Goal: Task Accomplishment & Management: Manage account settings

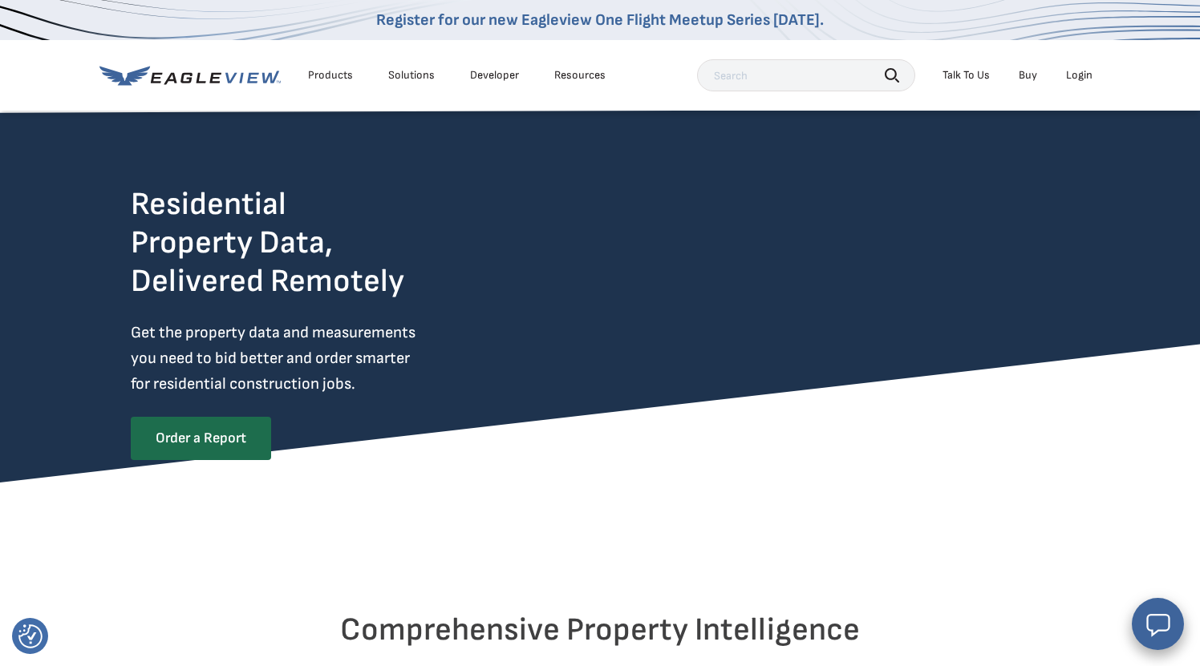
click at [1086, 76] on div "Login" at bounding box center [1079, 75] width 26 height 14
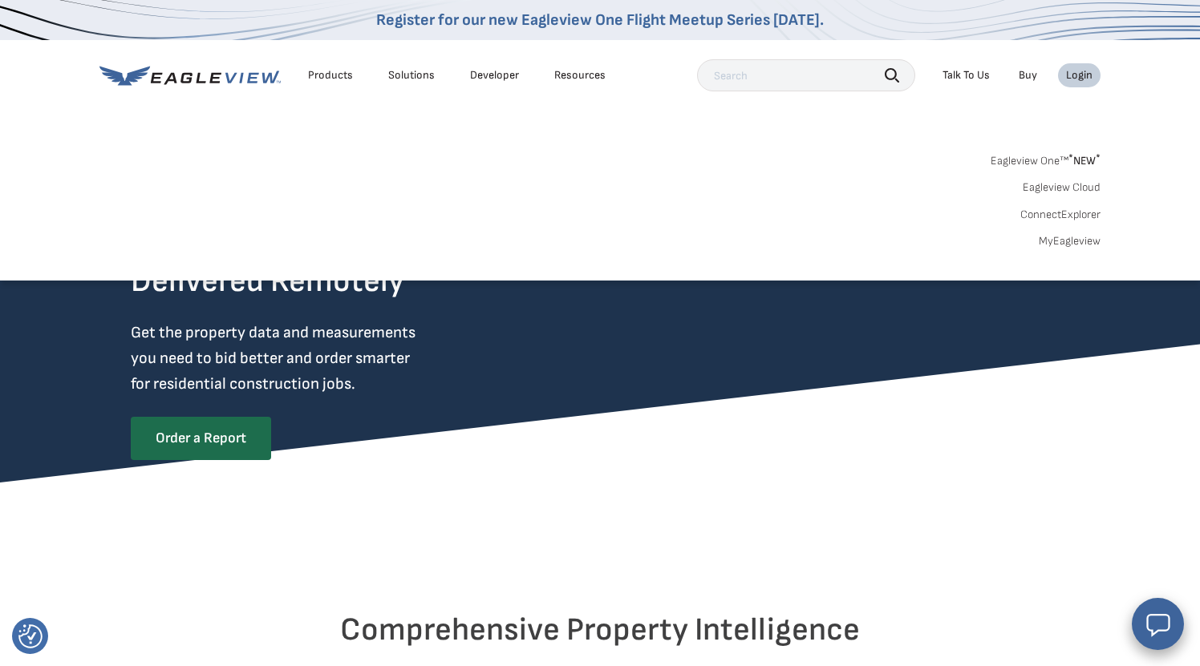
click at [1036, 156] on link "Eagleview One™ * NEW *" at bounding box center [1045, 158] width 110 height 18
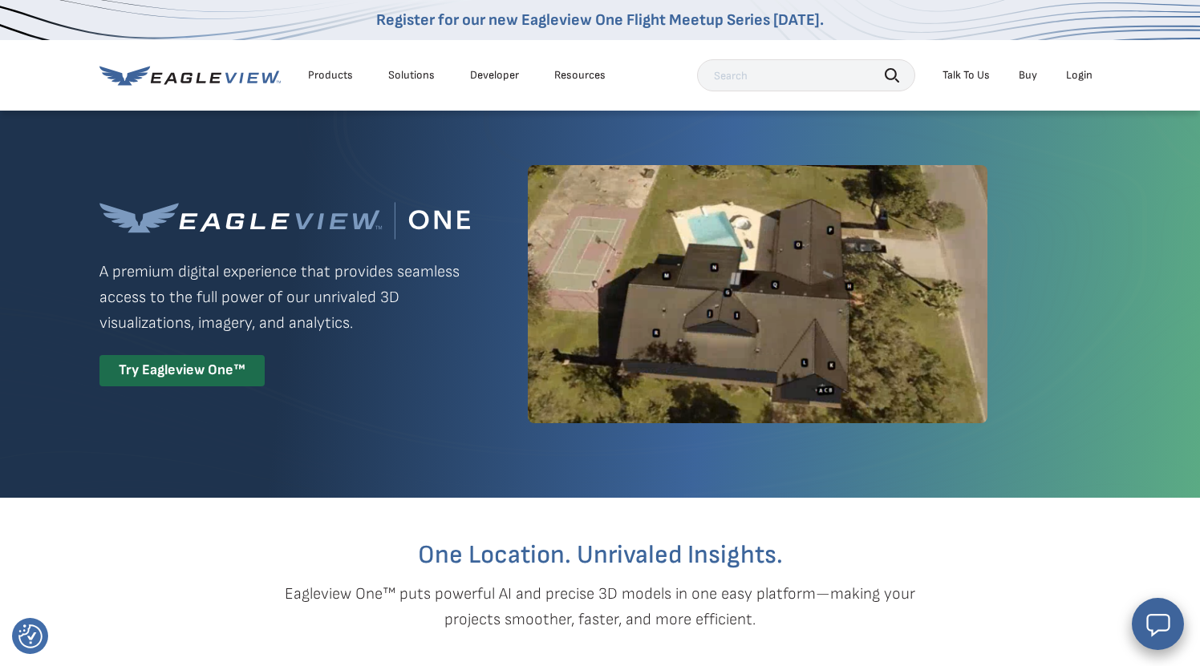
click at [1077, 77] on div "Login" at bounding box center [1079, 75] width 26 height 14
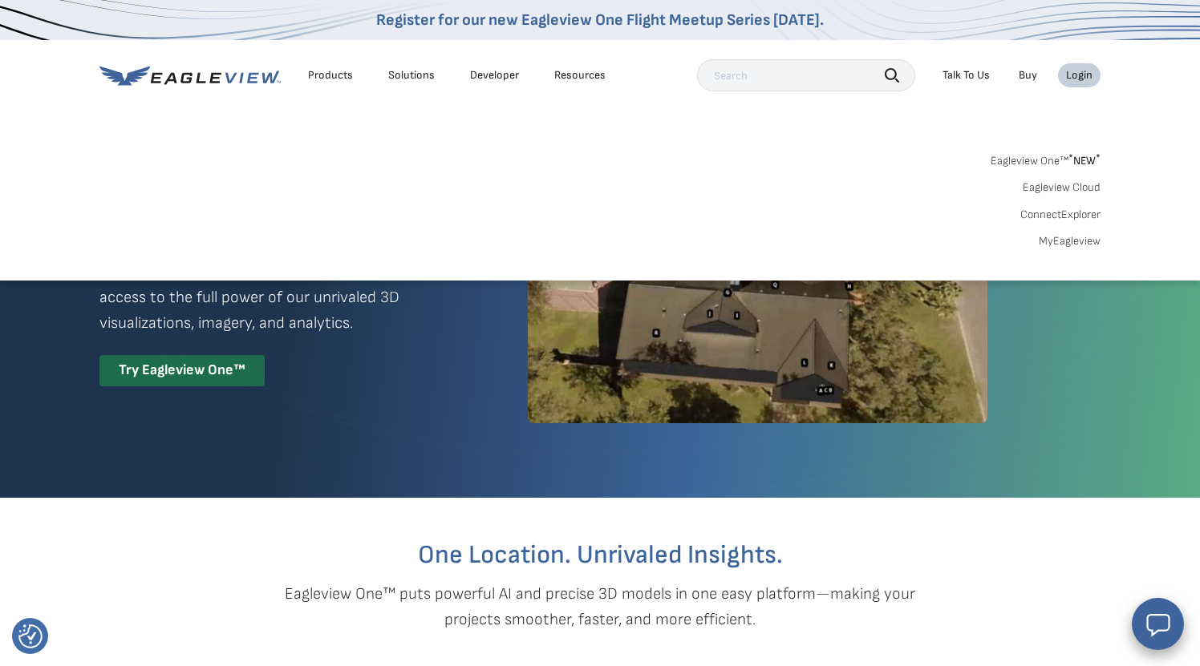
click at [1077, 77] on div "Login" at bounding box center [1079, 75] width 26 height 14
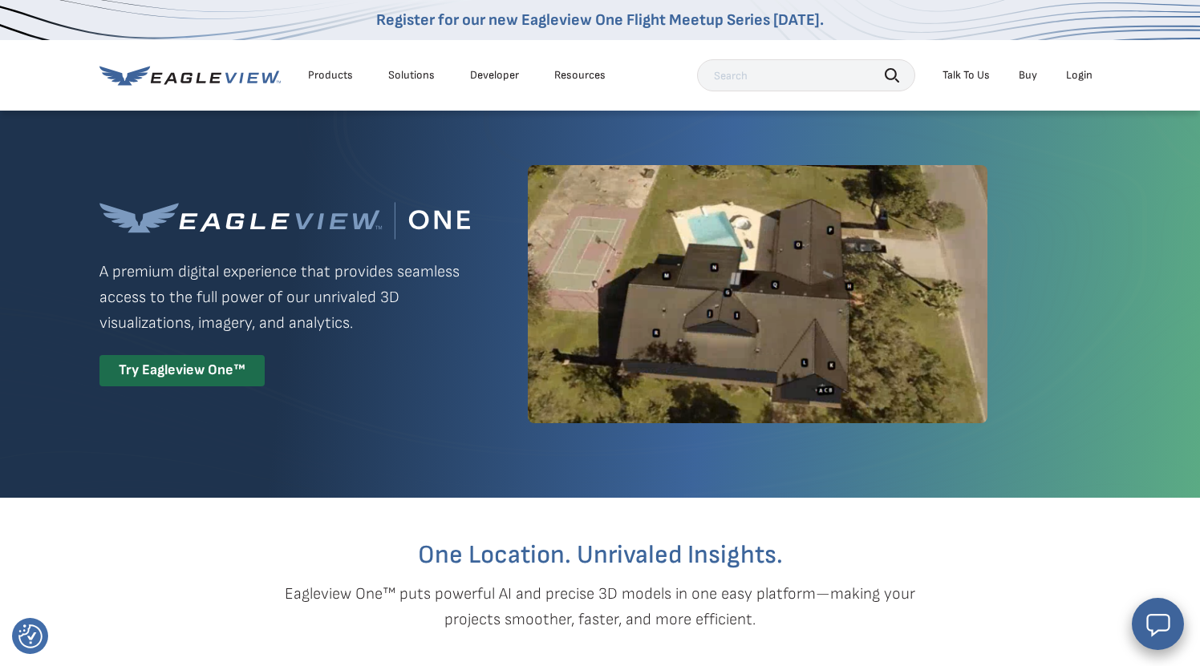
click at [1077, 77] on div "Login" at bounding box center [1079, 75] width 26 height 14
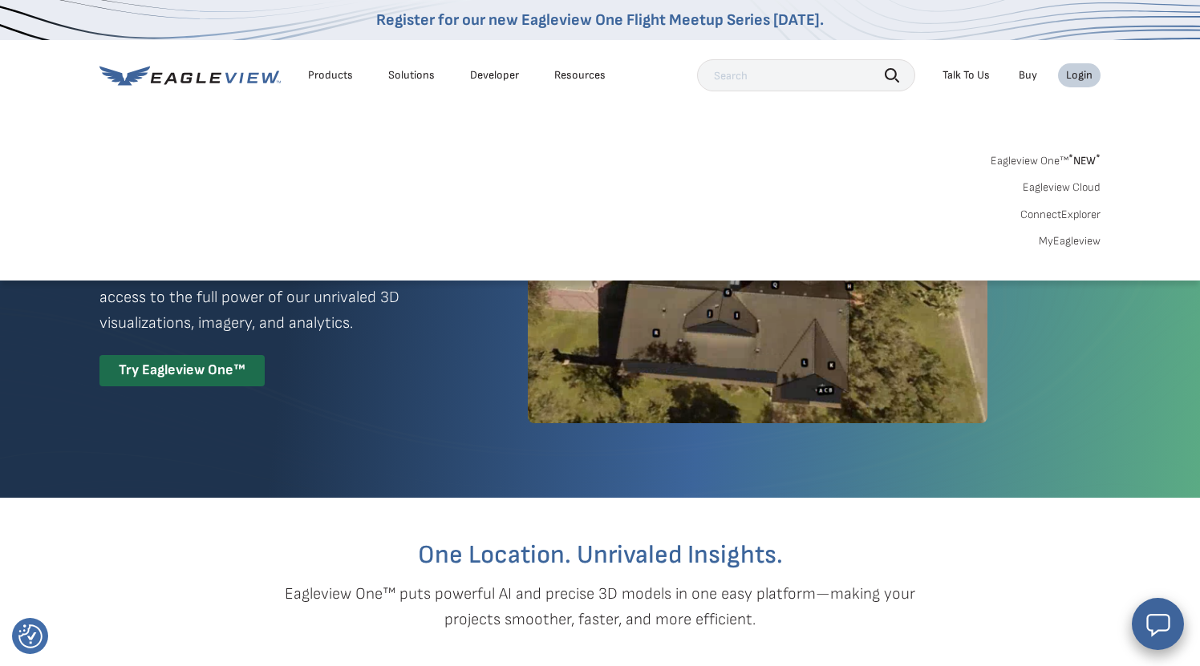
click at [1057, 239] on link "MyEagleview" at bounding box center [1070, 241] width 62 height 14
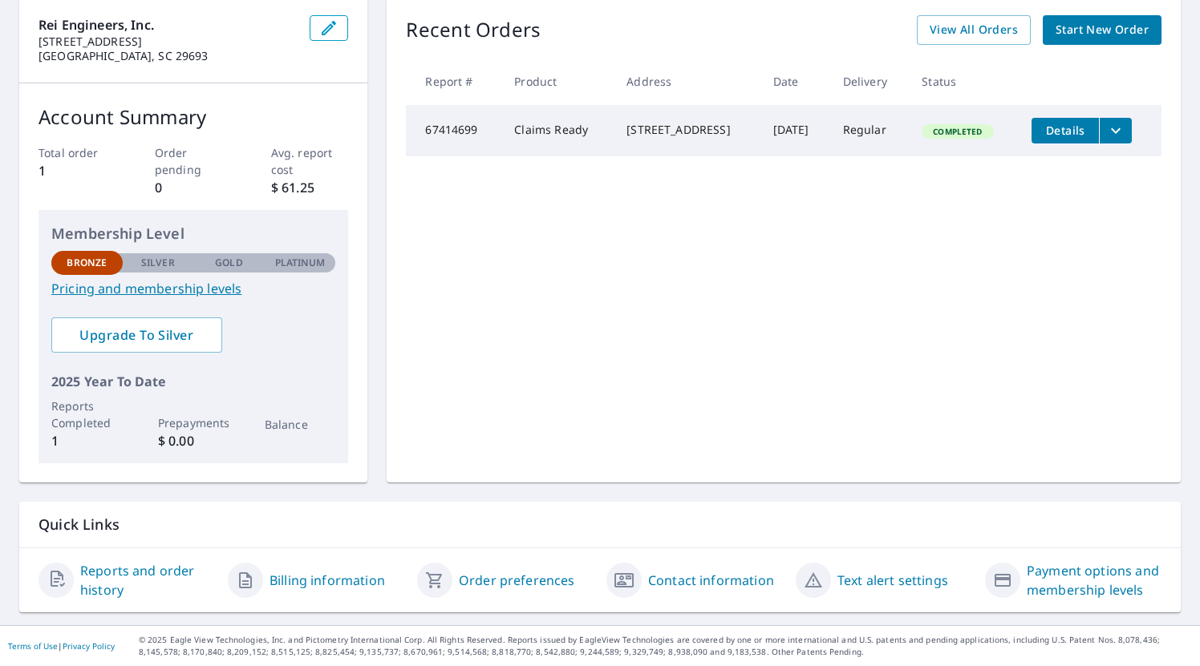
scroll to position [164, 0]
click at [124, 573] on link "Reports and order history" at bounding box center [147, 581] width 135 height 38
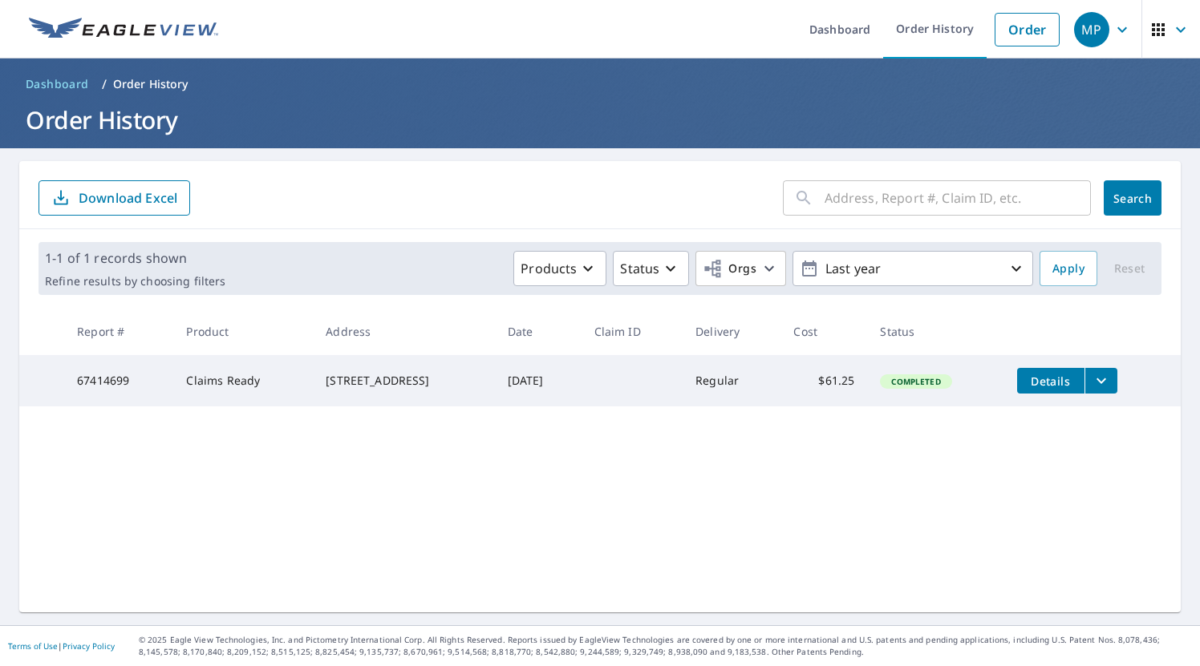
click at [1106, 379] on icon "filesDropdownBtn-67414699" at bounding box center [1101, 382] width 10 height 6
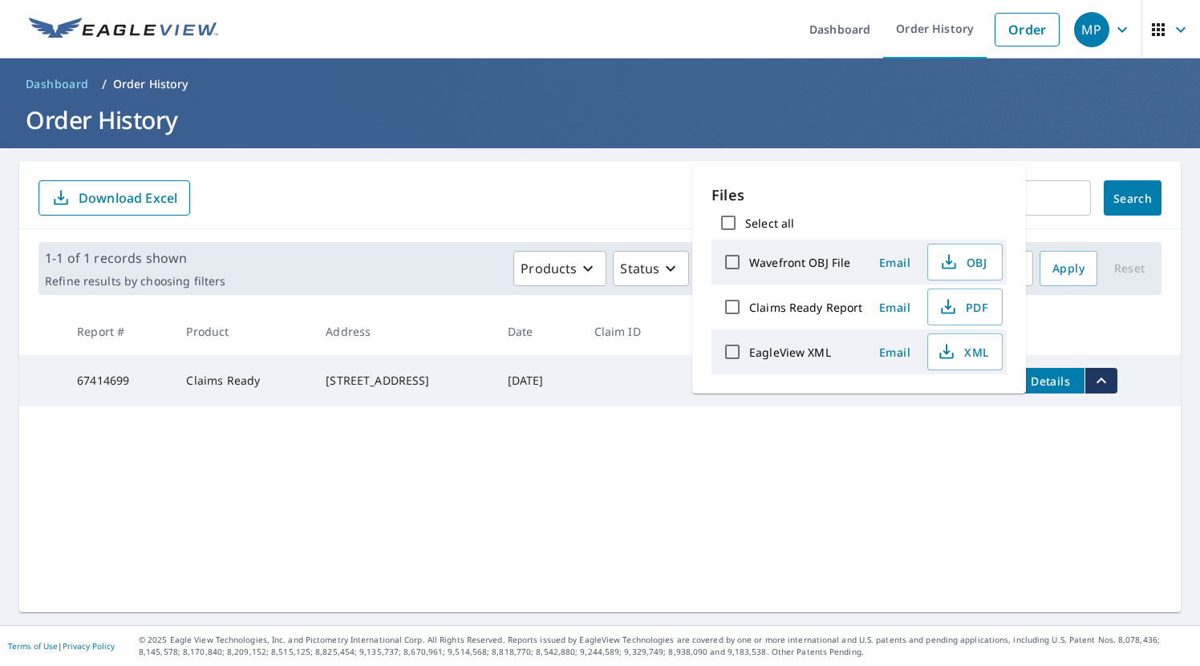
click at [1111, 379] on icon "filesDropdownBtn-67414699" at bounding box center [1100, 380] width 19 height 19
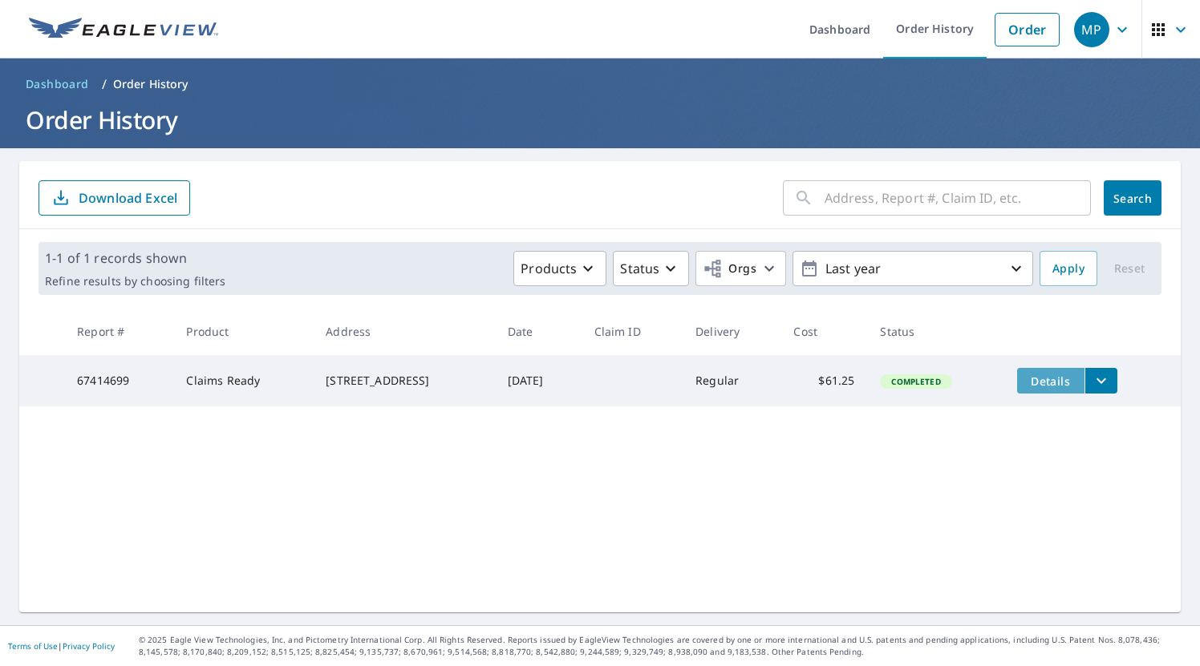
click at [1063, 387] on span "Details" at bounding box center [1050, 381] width 48 height 15
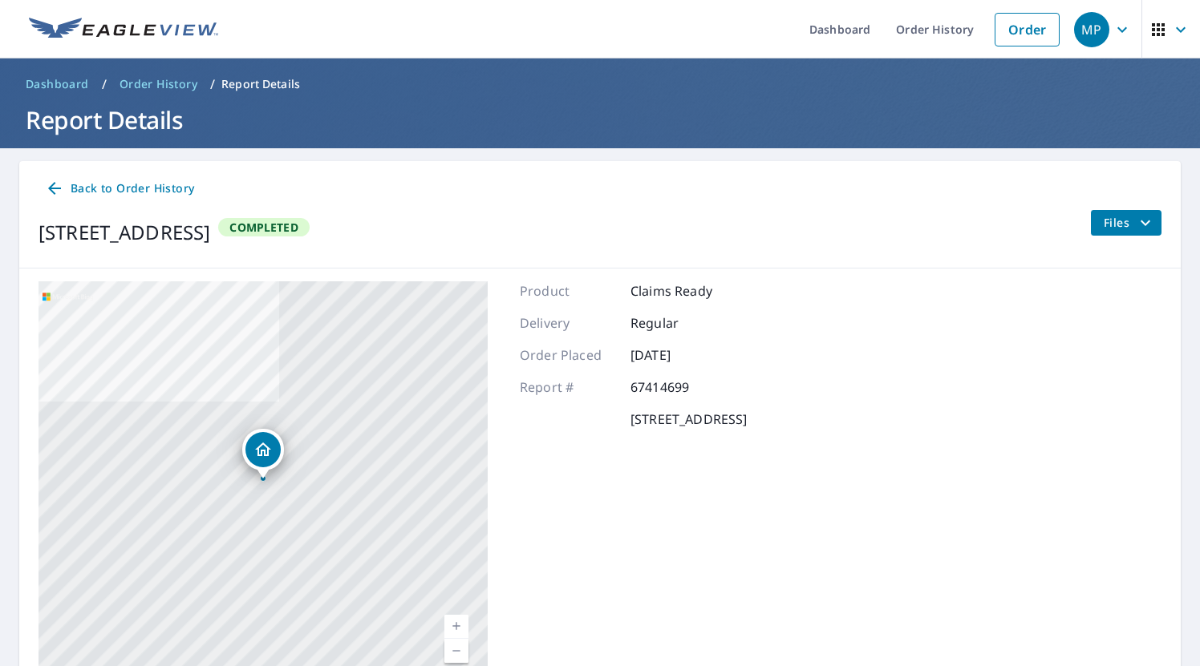
click at [55, 184] on icon at bounding box center [54, 188] width 19 height 19
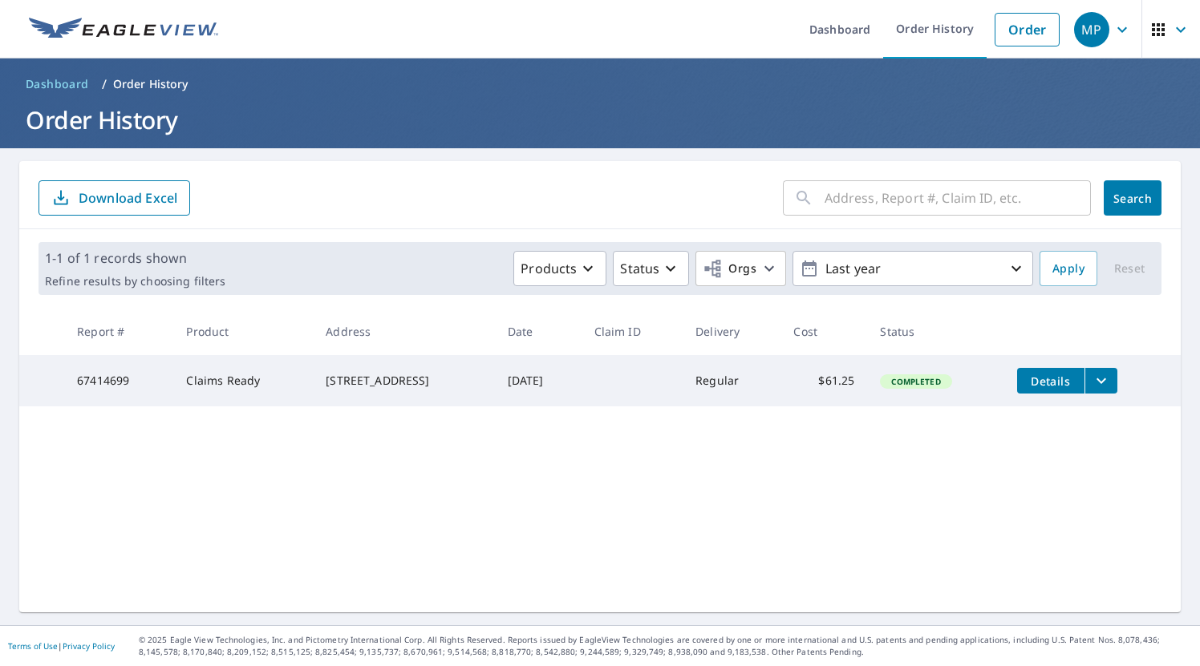
click at [1111, 379] on icon "filesDropdownBtn-67414699" at bounding box center [1100, 380] width 19 height 19
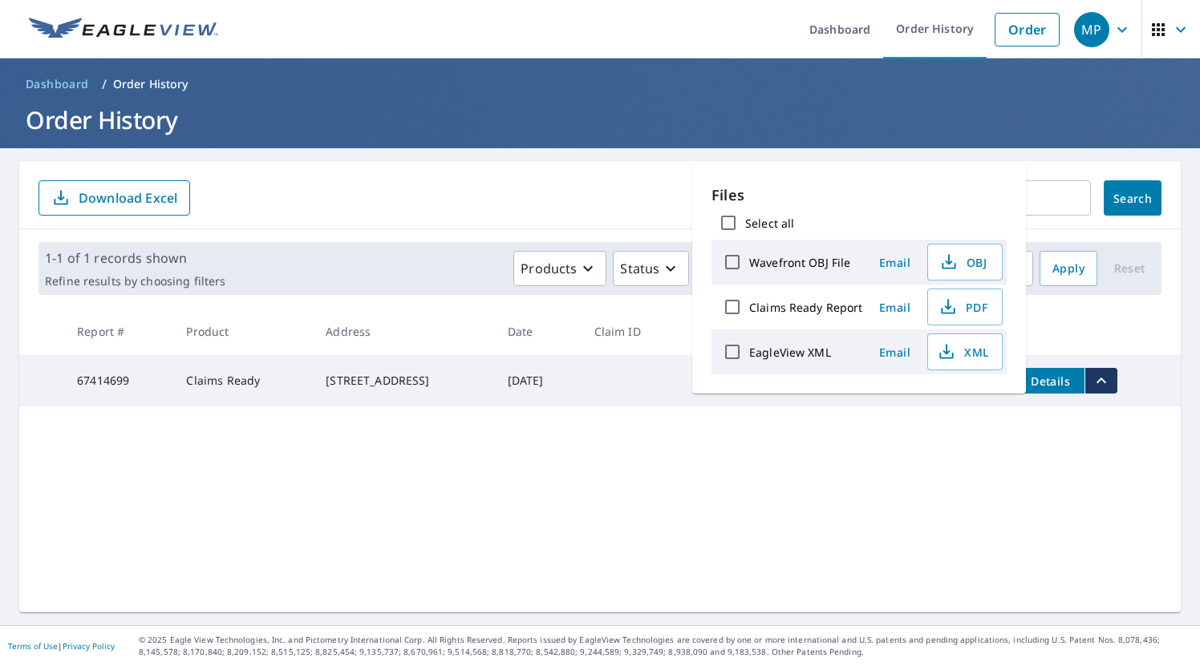
click at [824, 503] on div "​ Search Download Excel 1-1 of 1 records shown Refine results by choosing filte…" at bounding box center [599, 386] width 1161 height 451
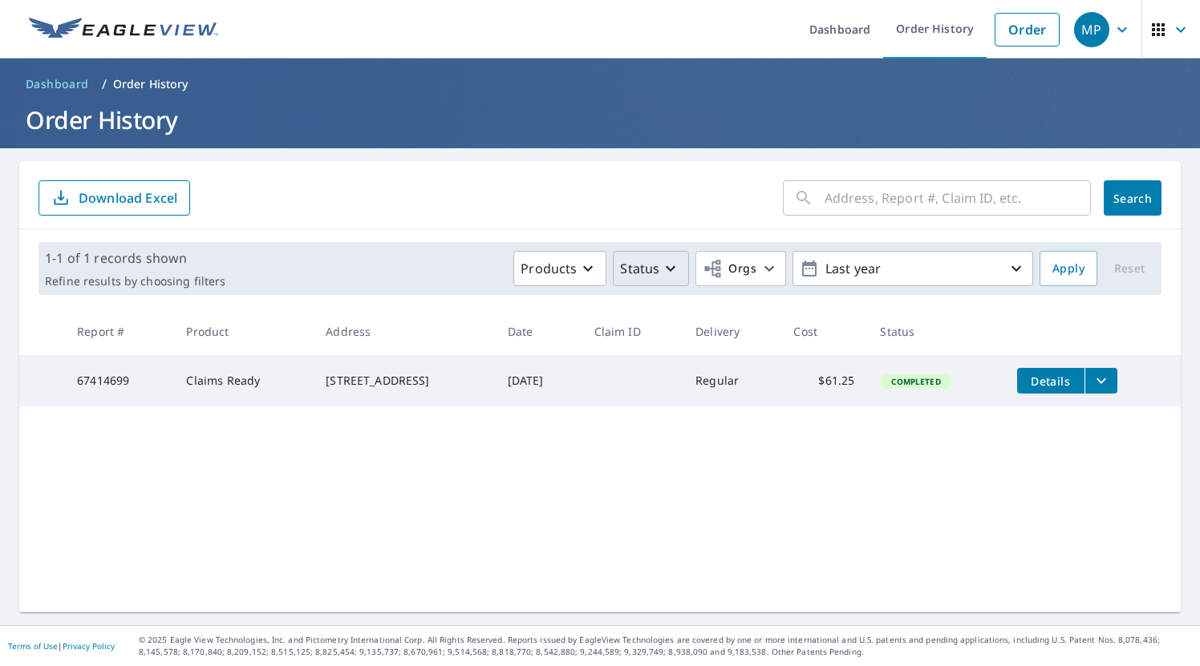
click at [680, 269] on icon "button" at bounding box center [670, 268] width 19 height 19
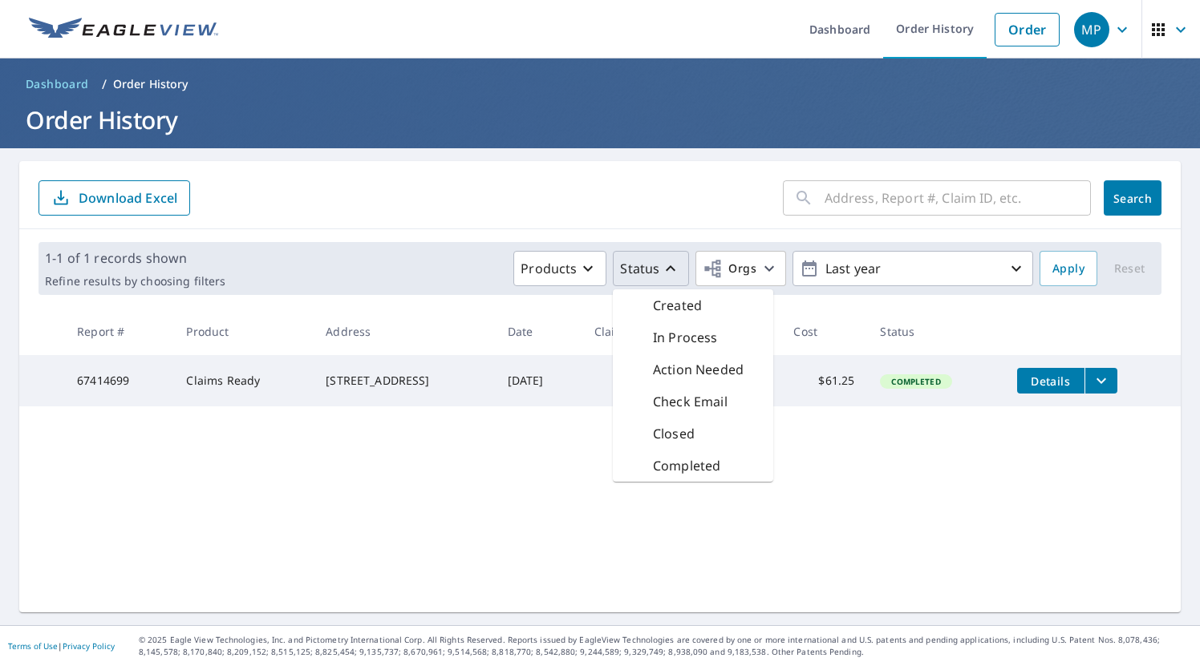
click at [680, 269] on icon "button" at bounding box center [670, 268] width 19 height 19
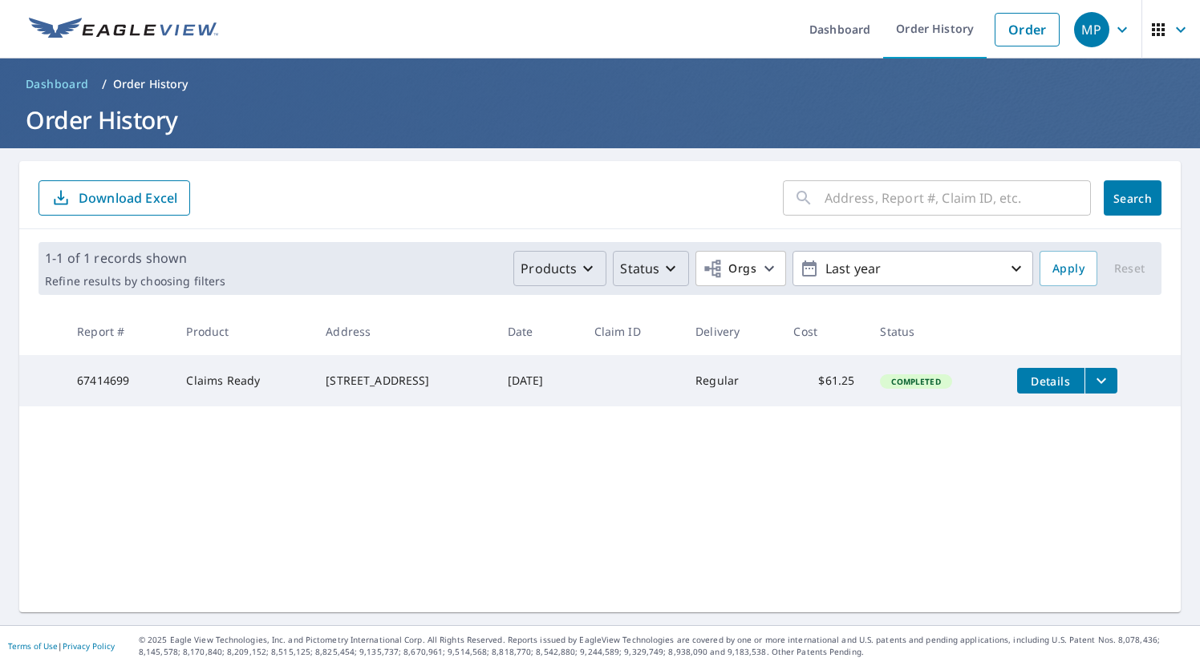
click at [596, 261] on icon "button" at bounding box center [587, 268] width 19 height 19
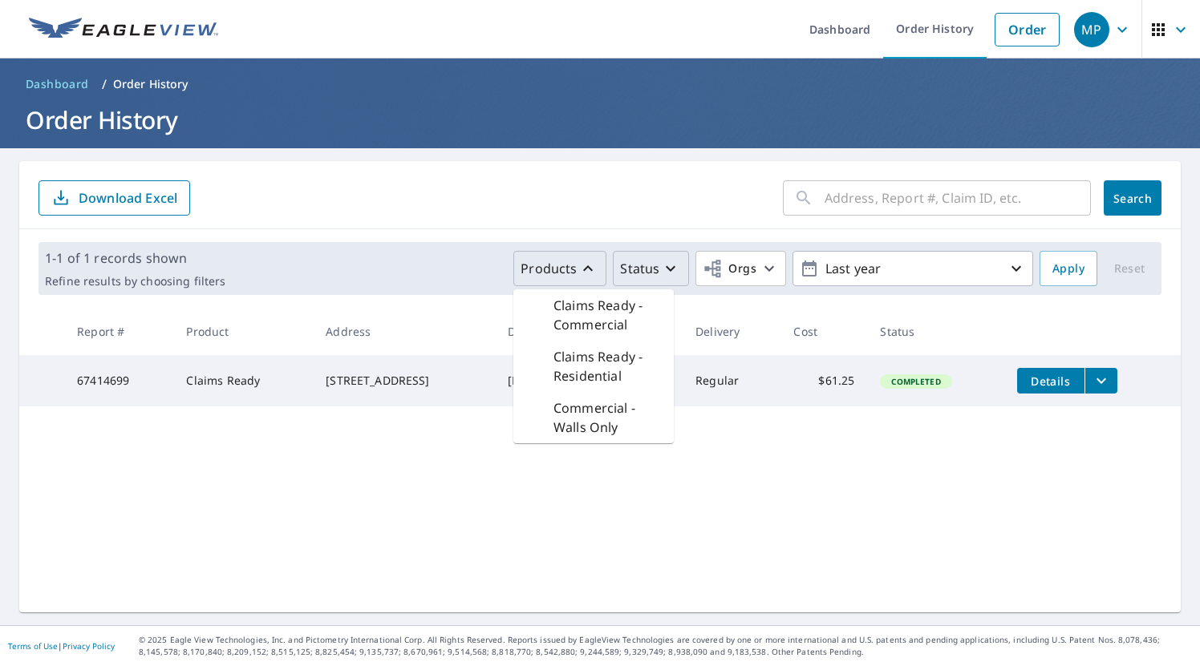
click at [596, 261] on icon "button" at bounding box center [587, 268] width 19 height 19
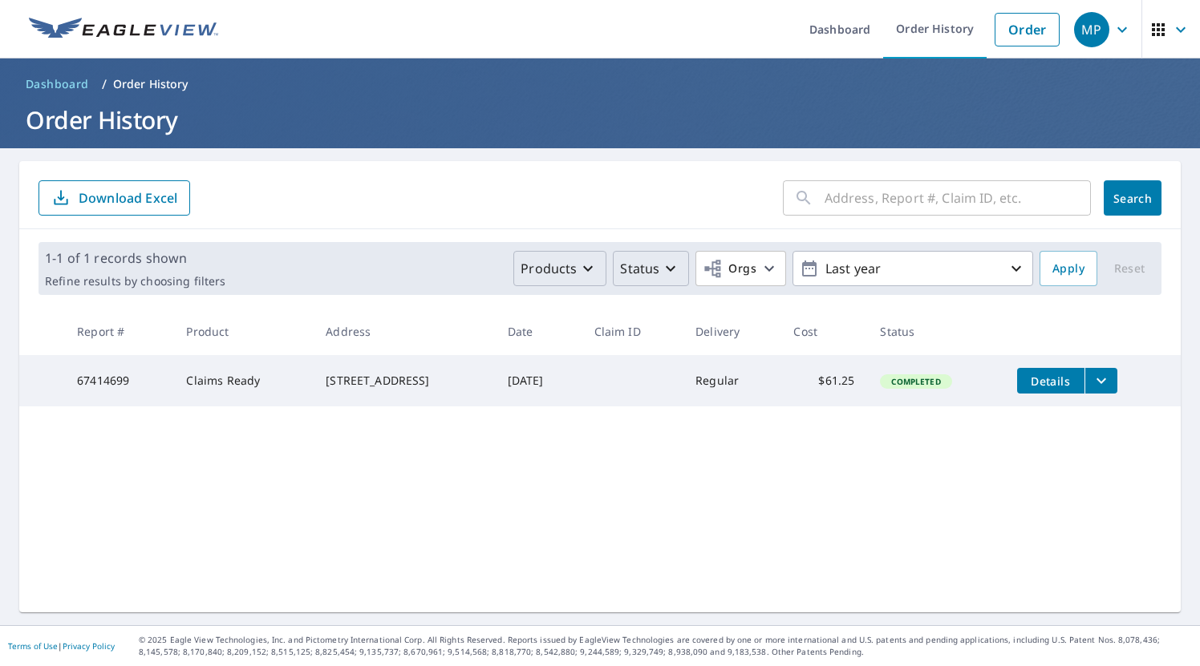
click at [281, 526] on div "​ Search Download Excel 1-1 of 1 records shown Refine results by choosing filte…" at bounding box center [599, 386] width 1161 height 451
click at [75, 79] on span "Dashboard" at bounding box center [57, 84] width 63 height 16
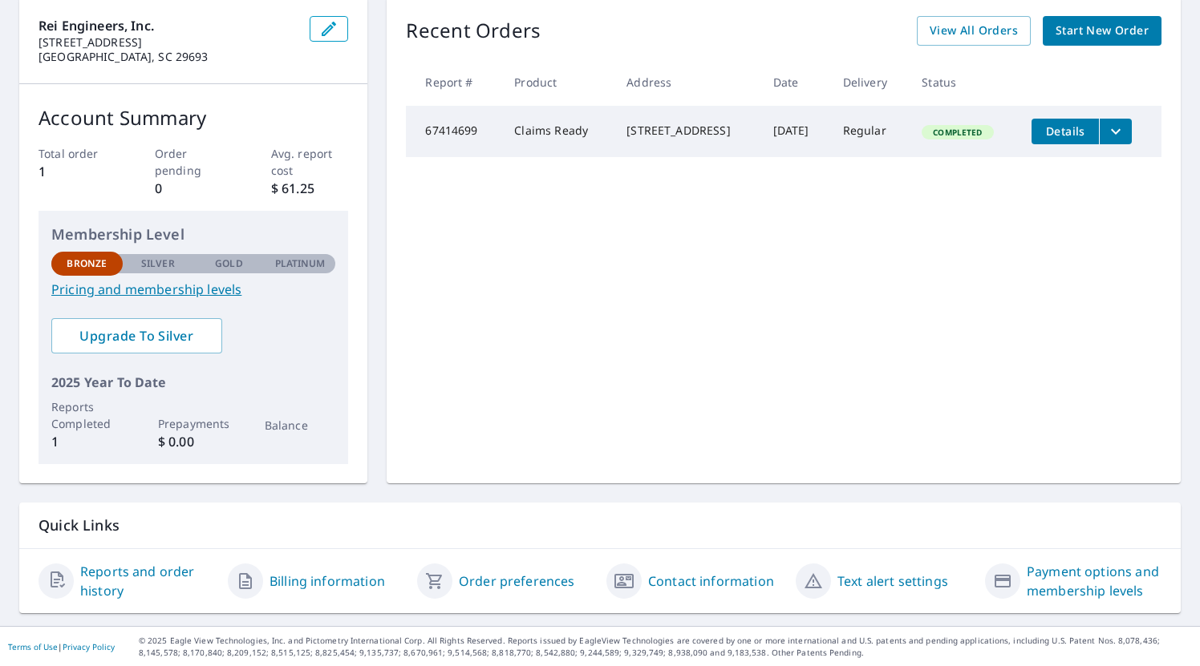
click at [355, 585] on link "Billing information" at bounding box center [326, 581] width 115 height 19
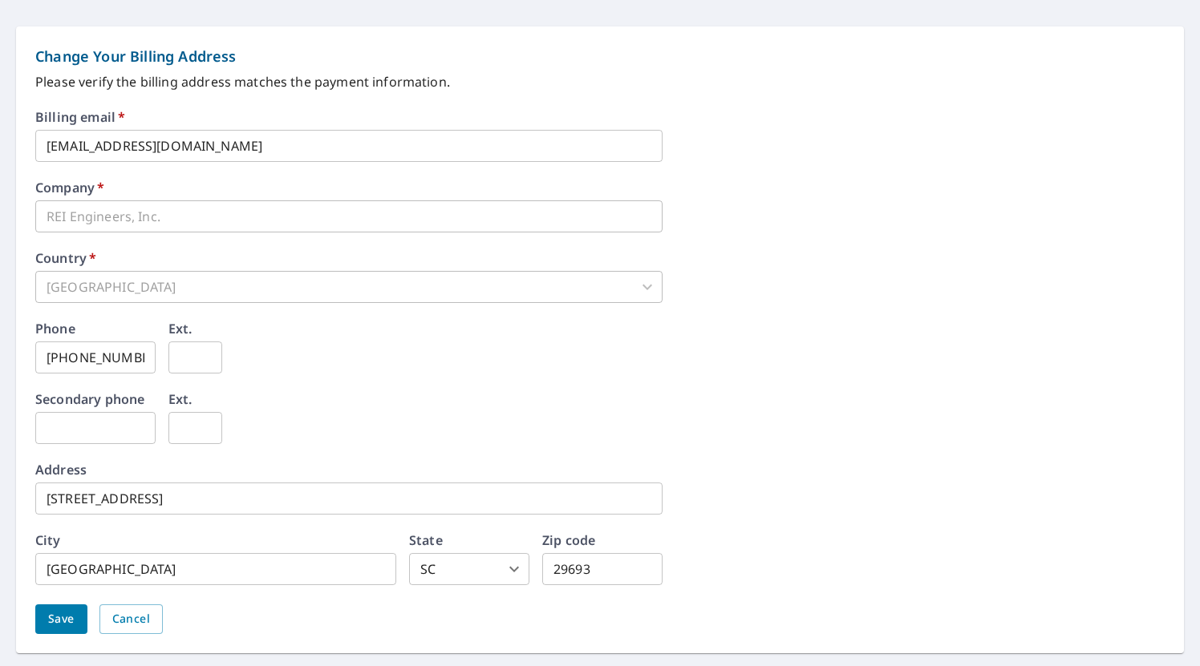
scroll to position [678, 0]
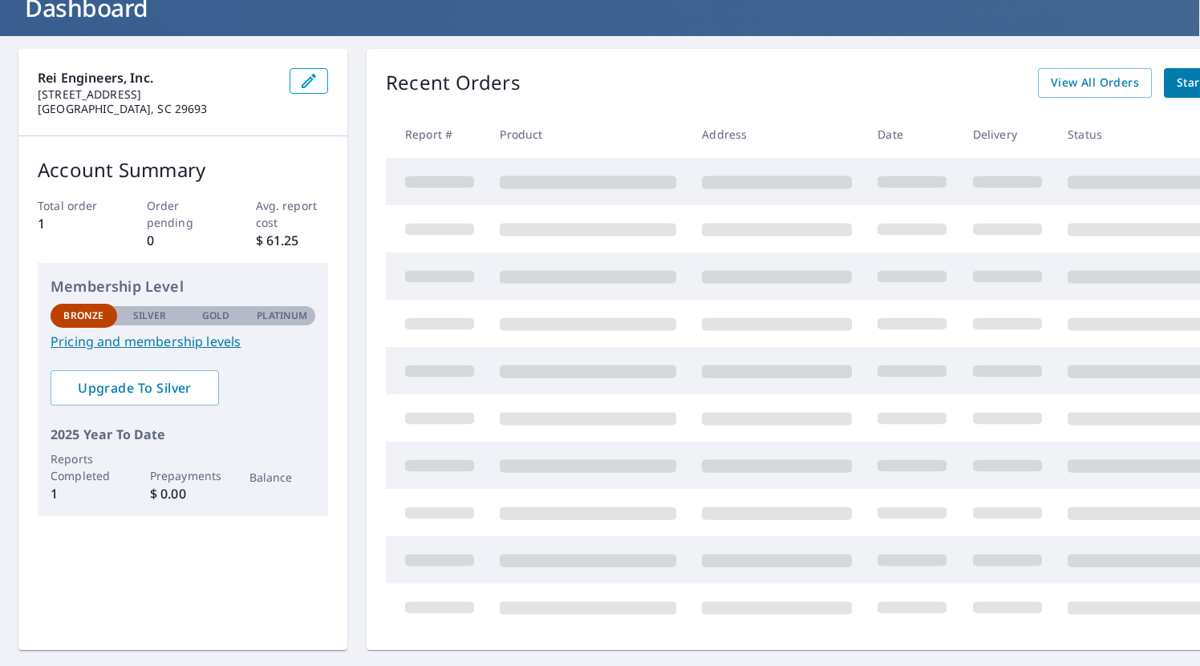
scroll to position [112, 0]
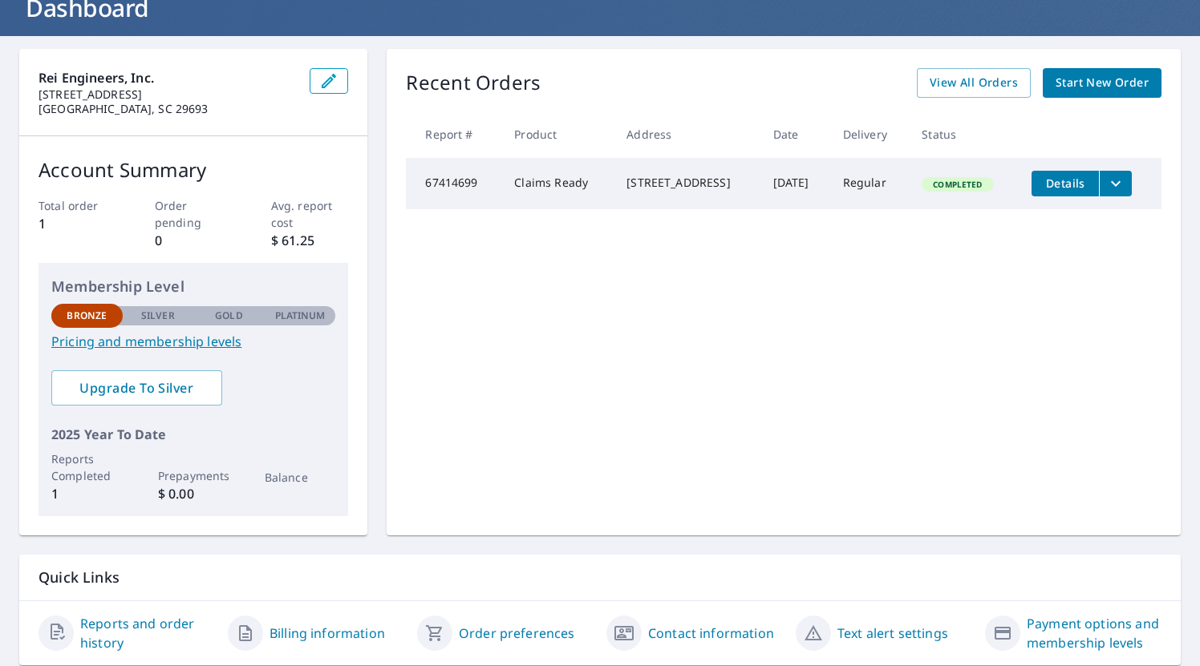
click at [330, 81] on icon "button" at bounding box center [329, 81] width 14 height 14
click at [1073, 184] on span "Details" at bounding box center [1065, 183] width 48 height 15
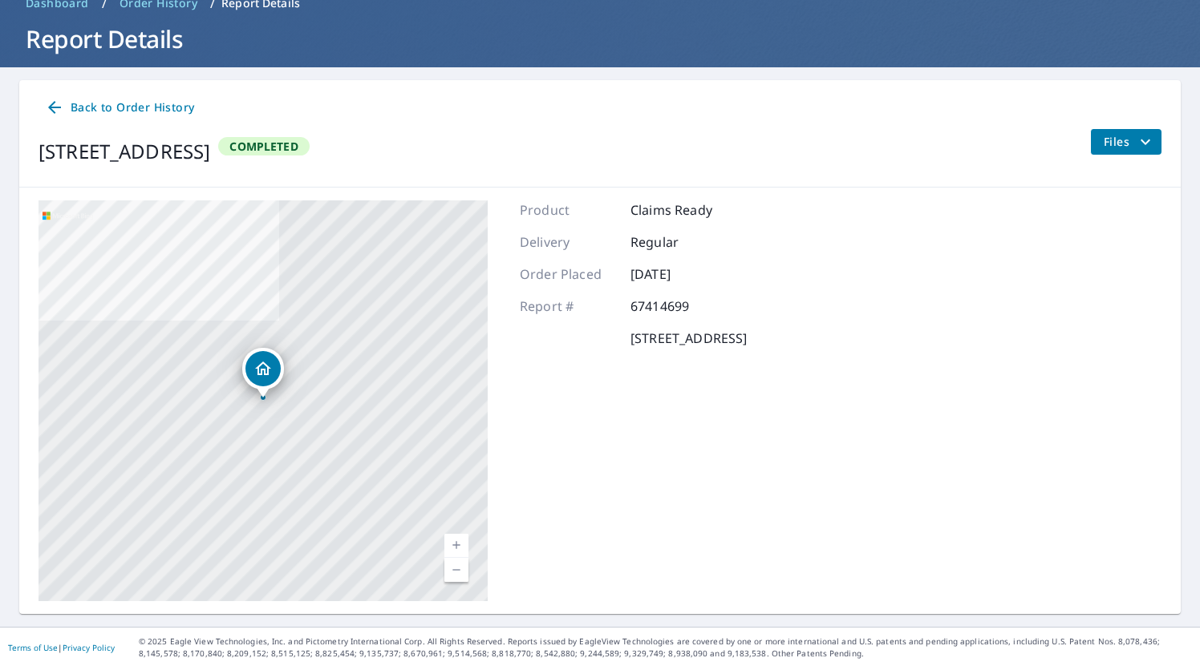
scroll to position [82, 0]
click at [1147, 140] on icon "filesDropdownBtn-67414699" at bounding box center [1145, 141] width 10 height 6
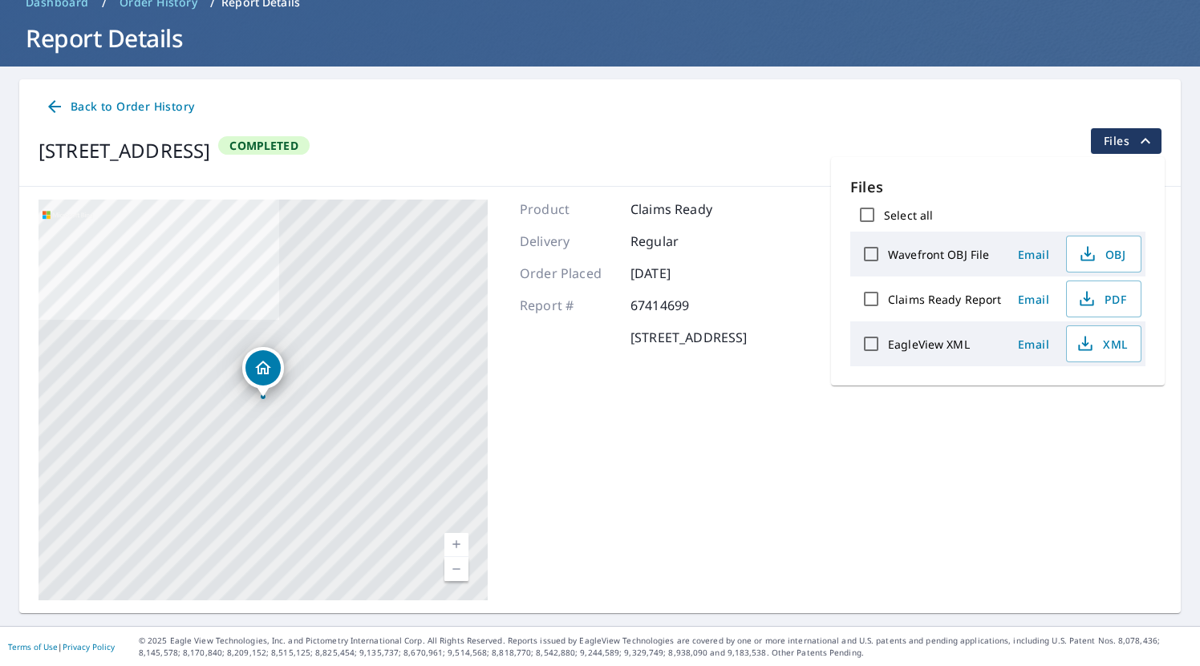
click at [709, 447] on div "Product Claims Ready Delivery Regular Order Placed [DATE] Report # 67414699 [ST…" at bounding box center [633, 400] width 227 height 401
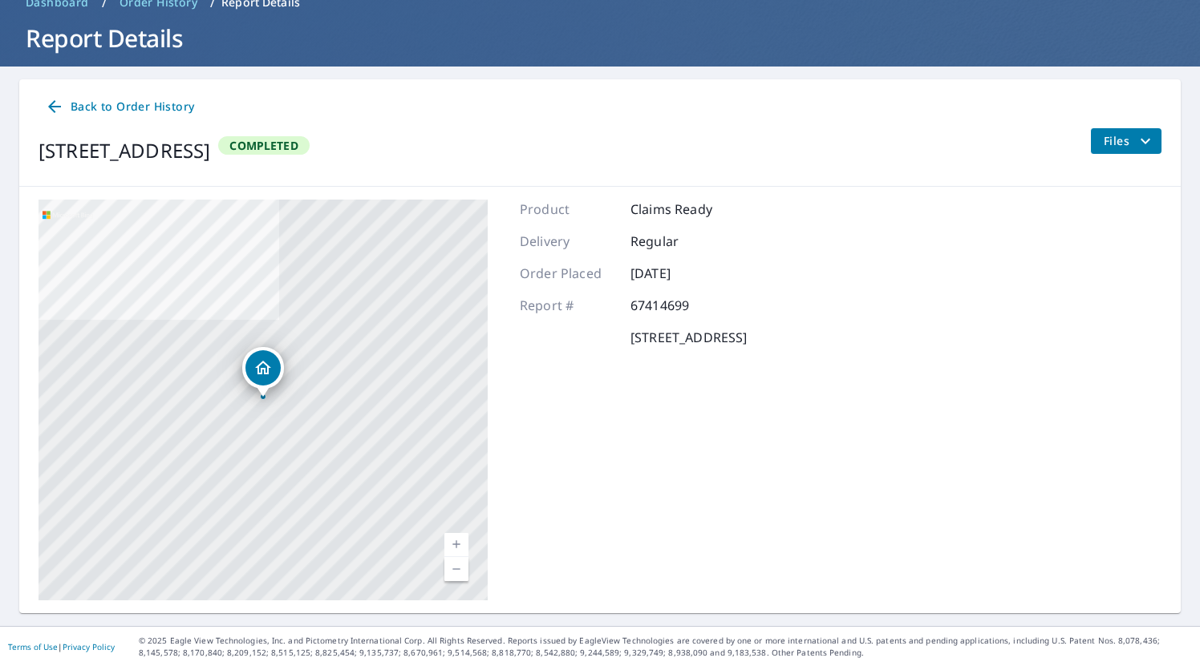
click at [88, 107] on span "Back to Order History" at bounding box center [119, 107] width 149 height 20
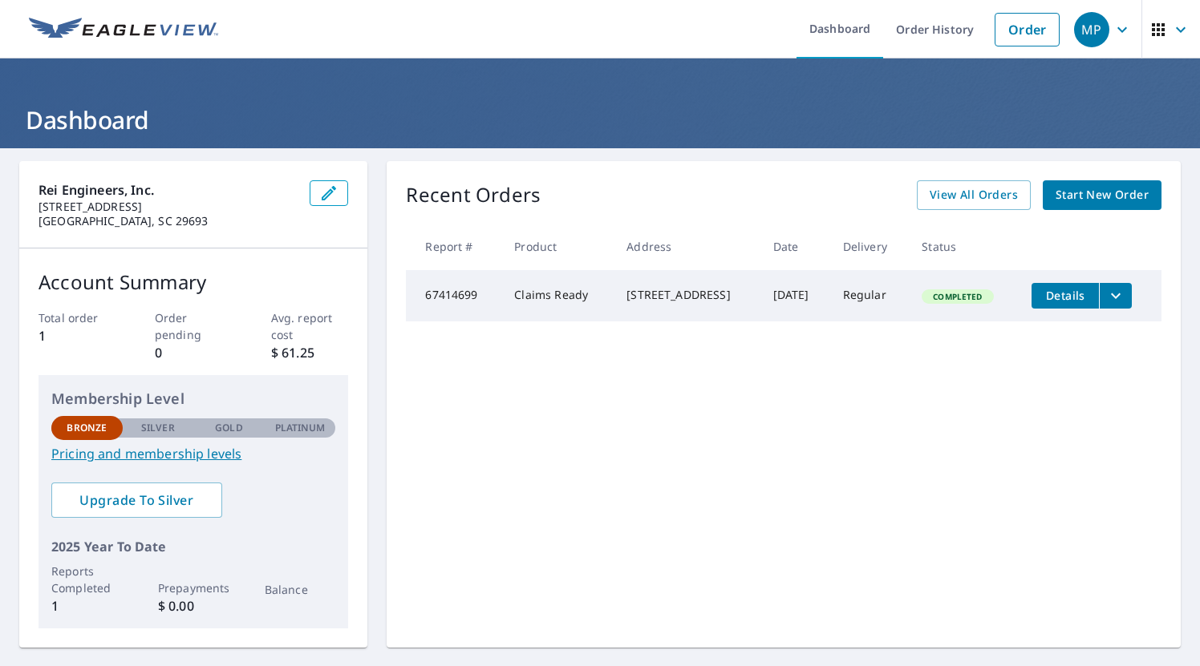
click at [1182, 26] on icon "button" at bounding box center [1180, 29] width 19 height 19
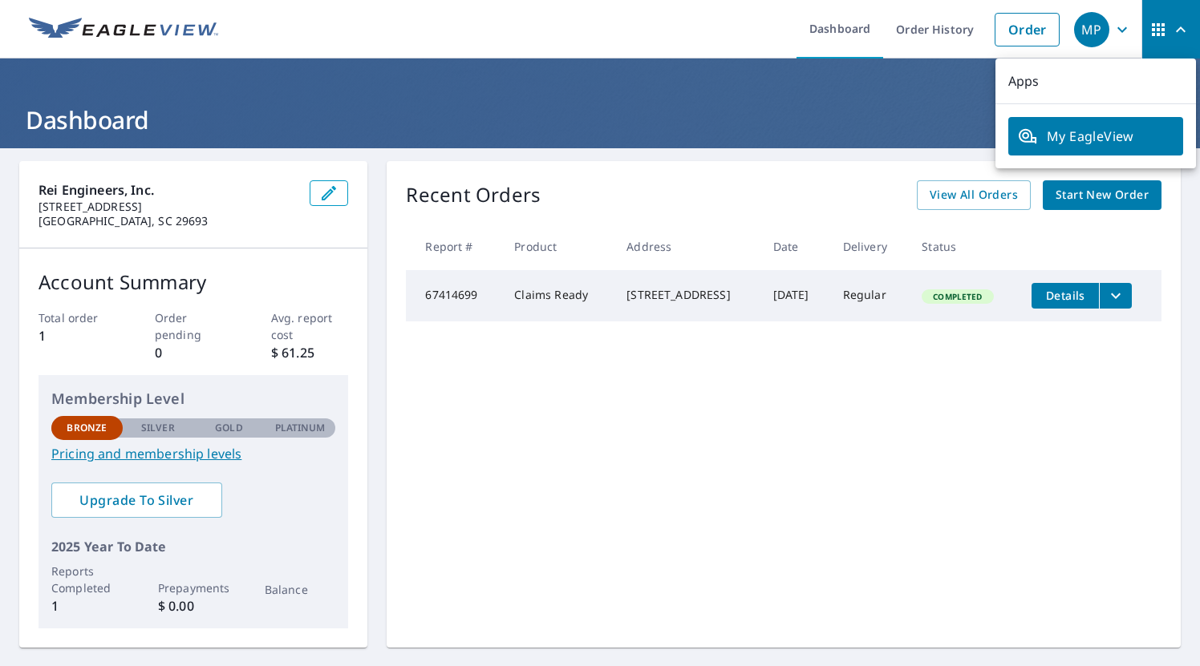
click at [1182, 26] on icon "button" at bounding box center [1180, 29] width 19 height 19
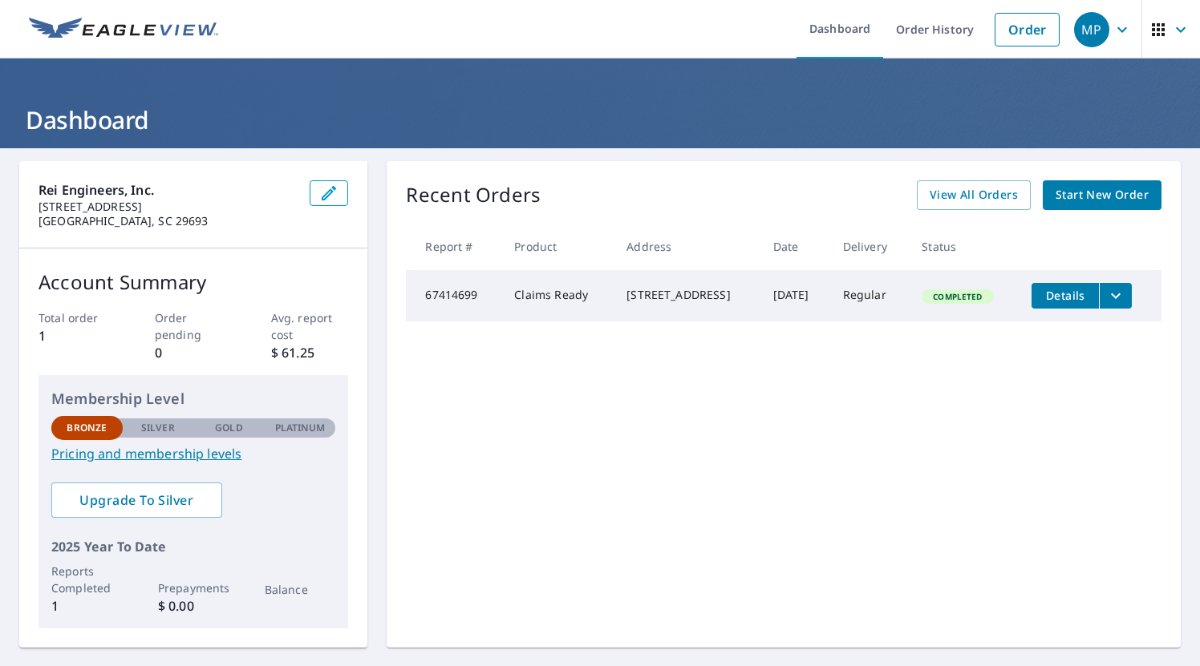
click at [1121, 26] on icon "button" at bounding box center [1121, 29] width 19 height 19
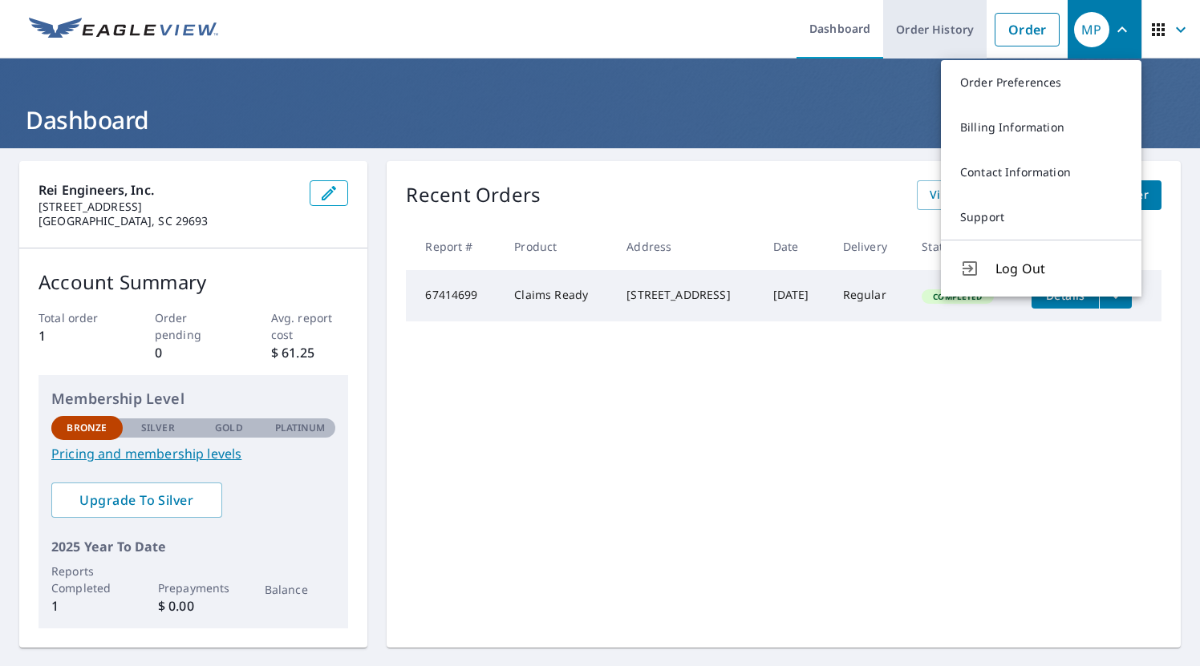
click at [937, 30] on link "Order History" at bounding box center [934, 29] width 103 height 59
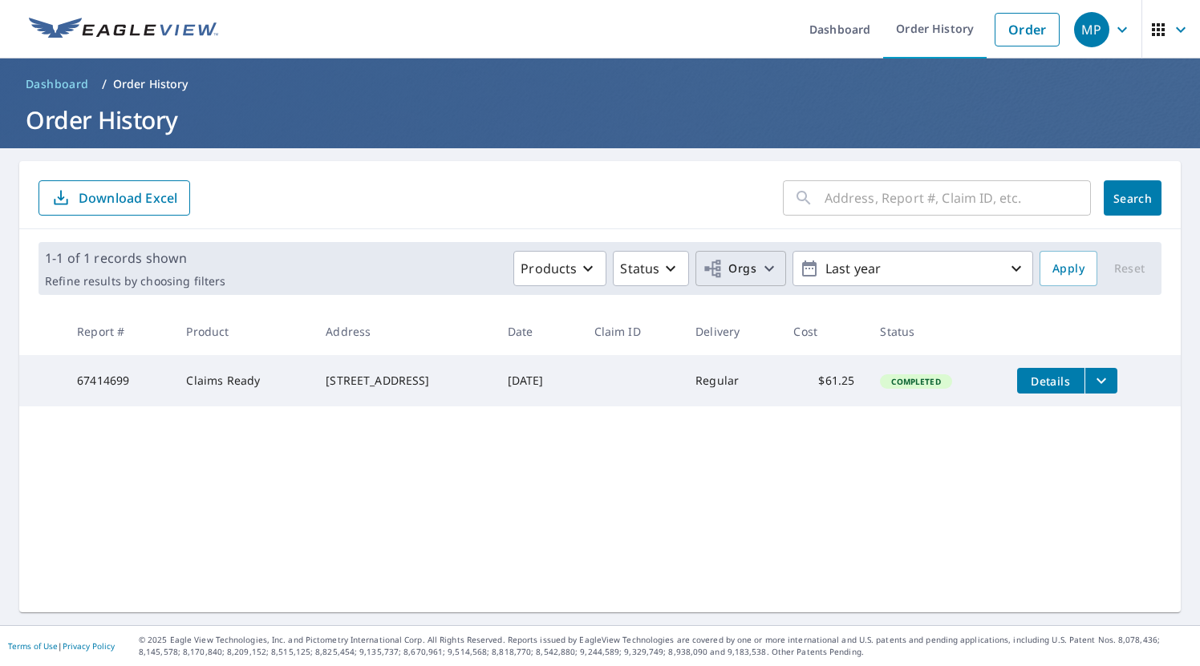
click at [775, 266] on icon "button" at bounding box center [768, 268] width 19 height 19
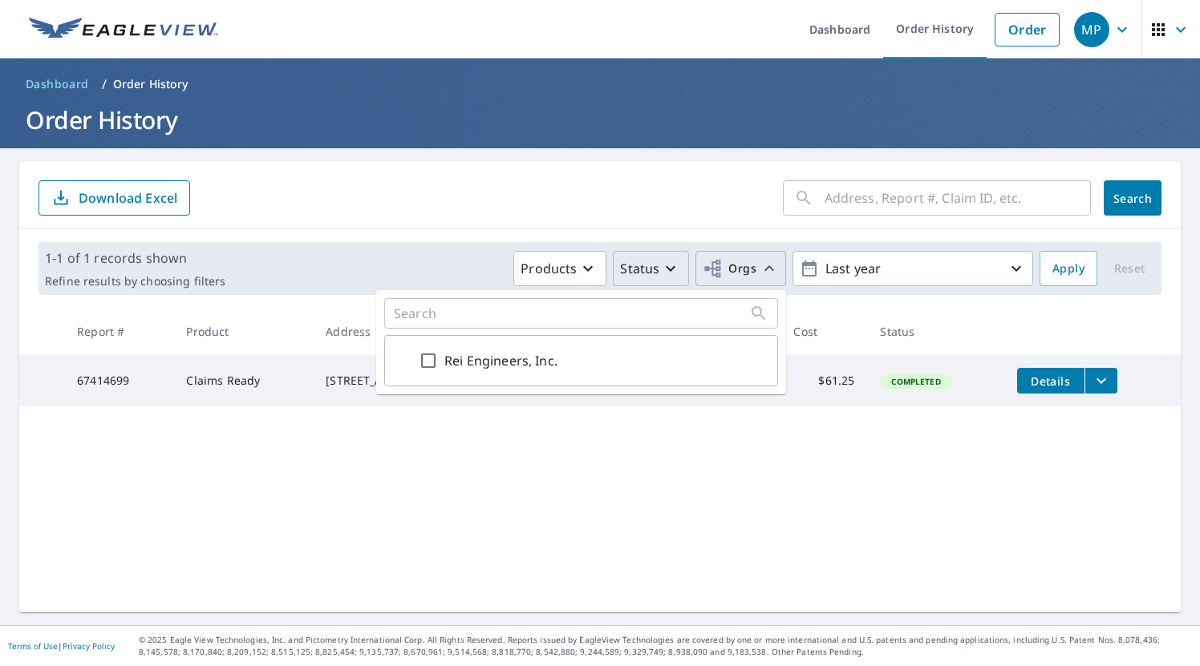
click at [678, 267] on icon "button" at bounding box center [670, 268] width 19 height 19
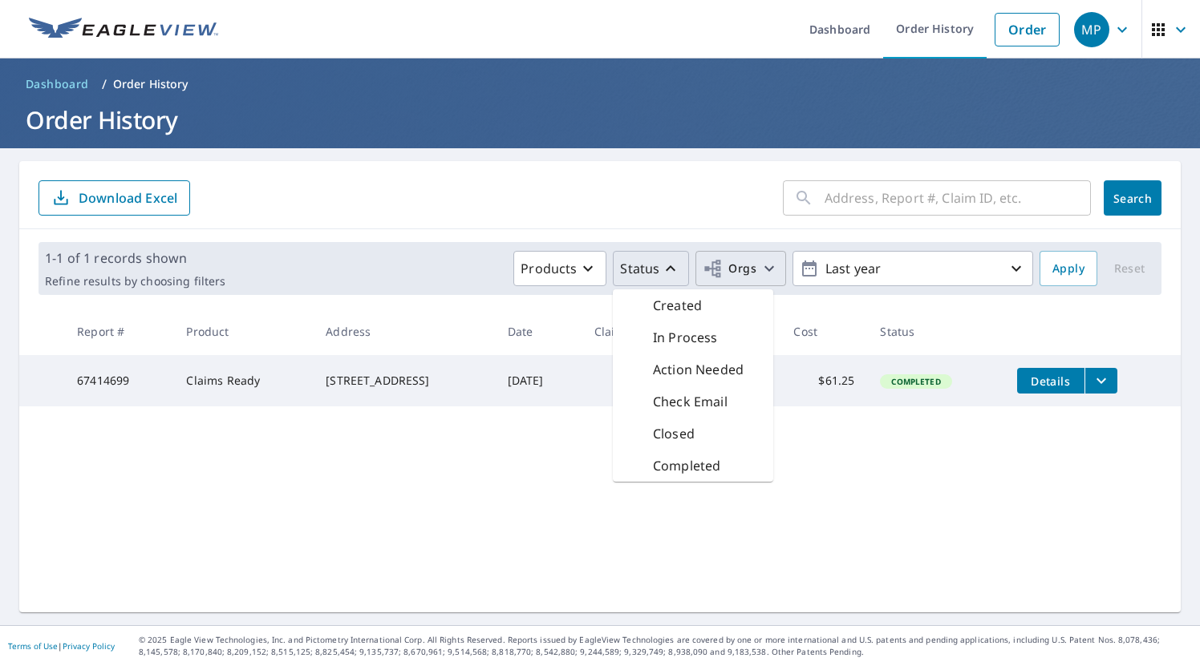
click at [414, 516] on div "​ Search Download Excel 1-1 of 1 records shown Refine results by choosing filte…" at bounding box center [599, 386] width 1161 height 451
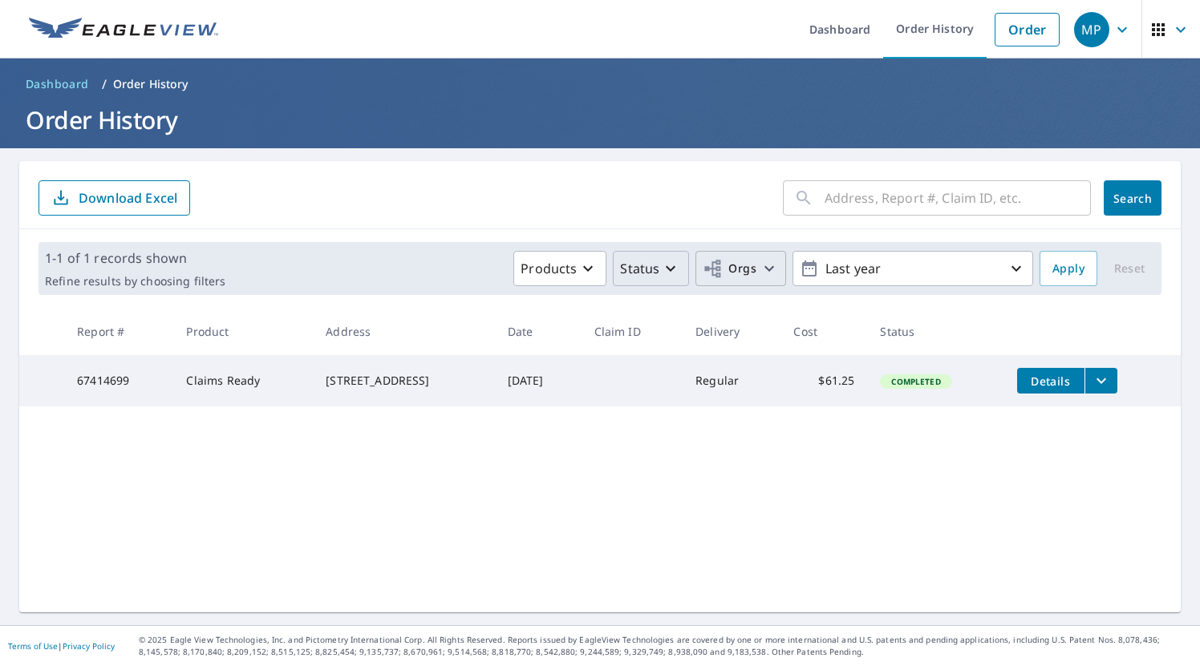
click at [154, 198] on p "Download Excel" at bounding box center [128, 198] width 99 height 18
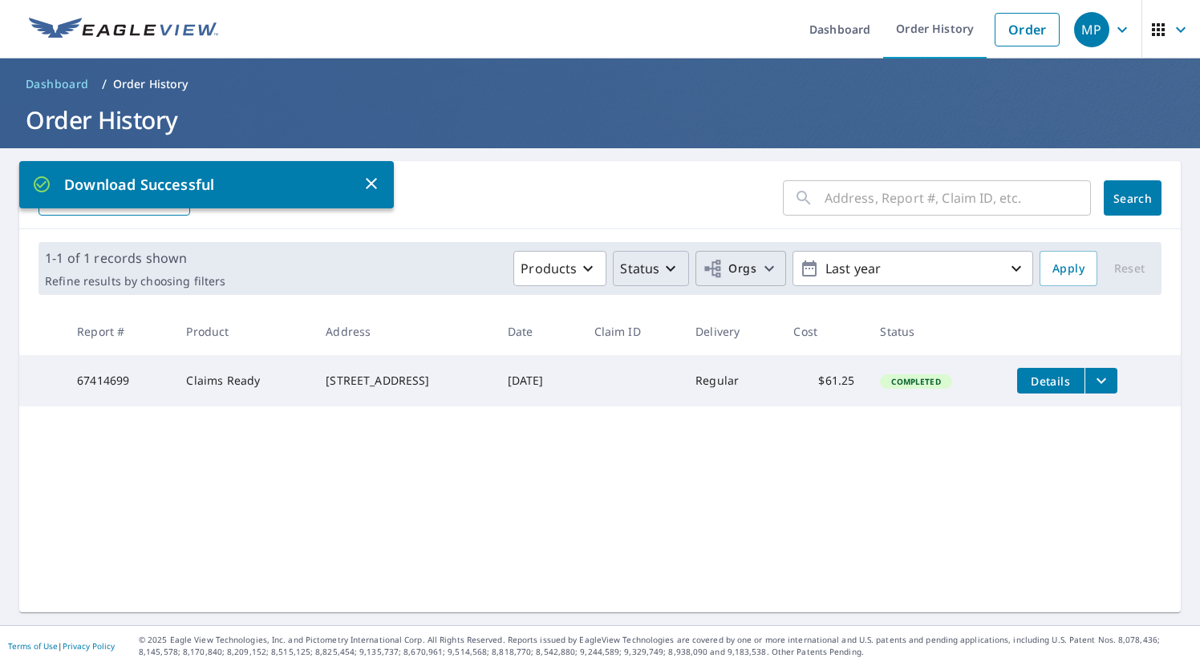
click at [374, 179] on icon "button" at bounding box center [371, 183] width 19 height 19
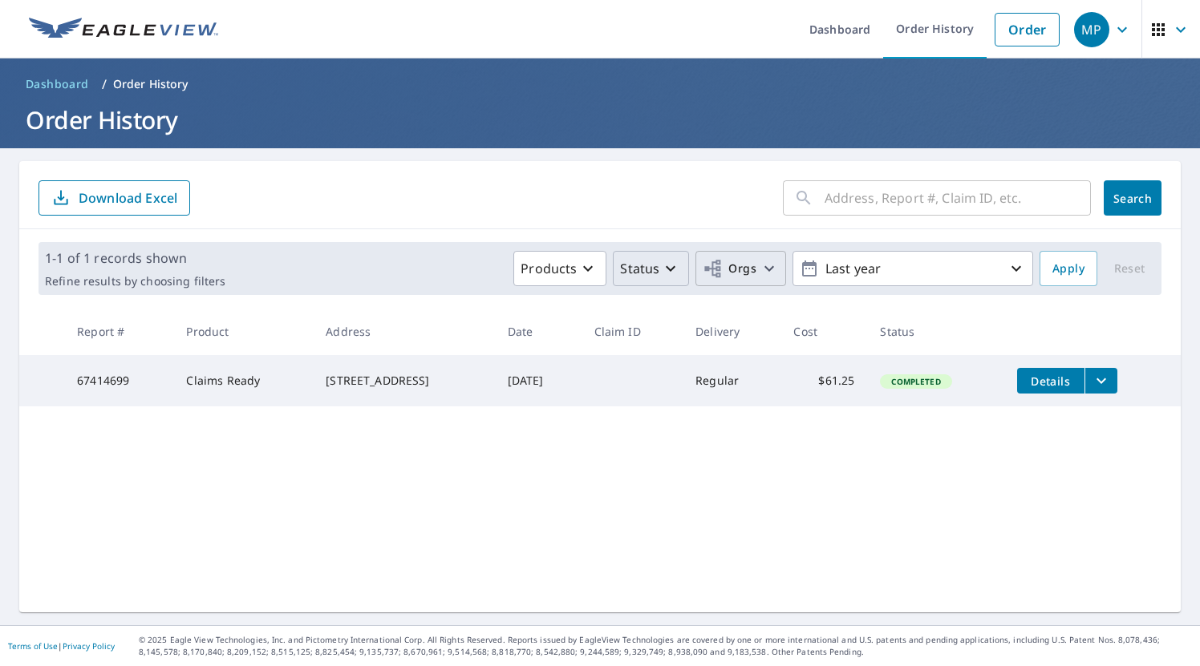
click at [1159, 24] on icon "button" at bounding box center [1158, 29] width 13 height 13
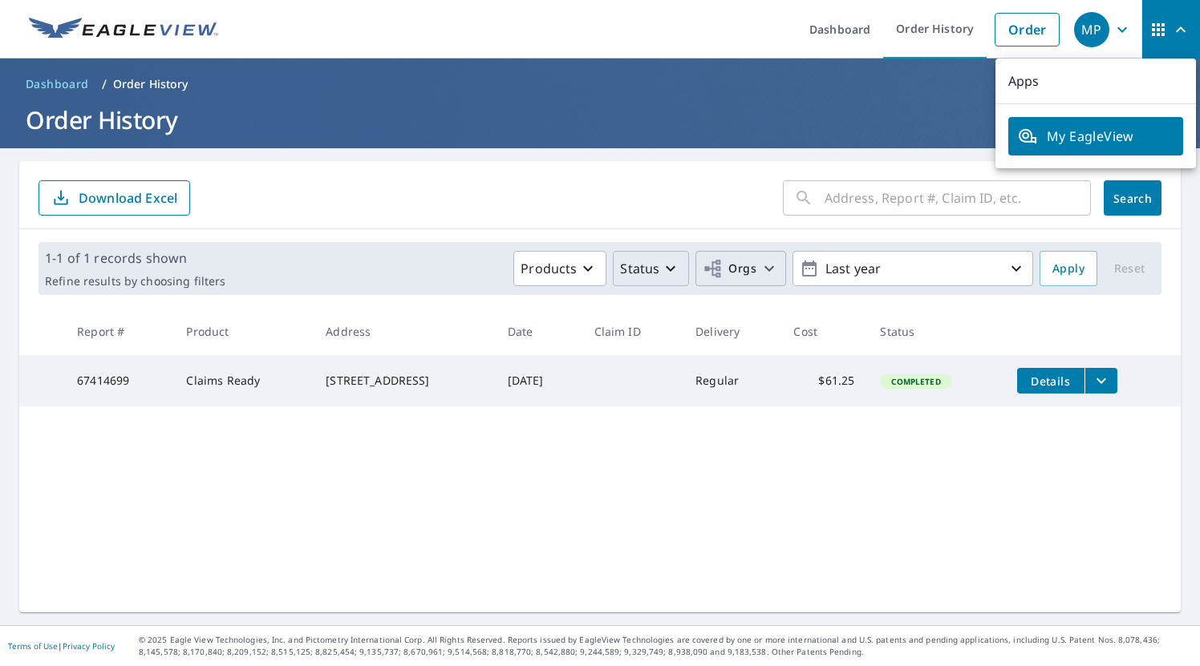
click at [1016, 82] on p "Apps" at bounding box center [1095, 82] width 200 height 46
click at [1123, 27] on icon "button" at bounding box center [1121, 29] width 19 height 19
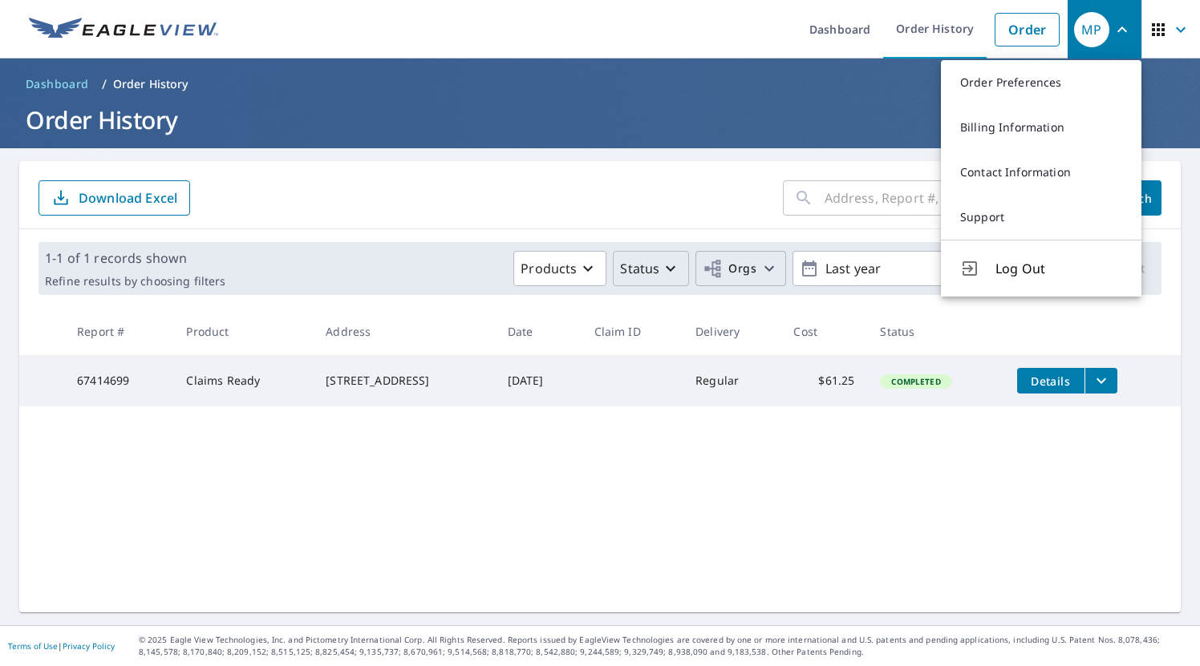
click at [674, 35] on ul "Dashboard Order History Order" at bounding box center [648, 29] width 840 height 59
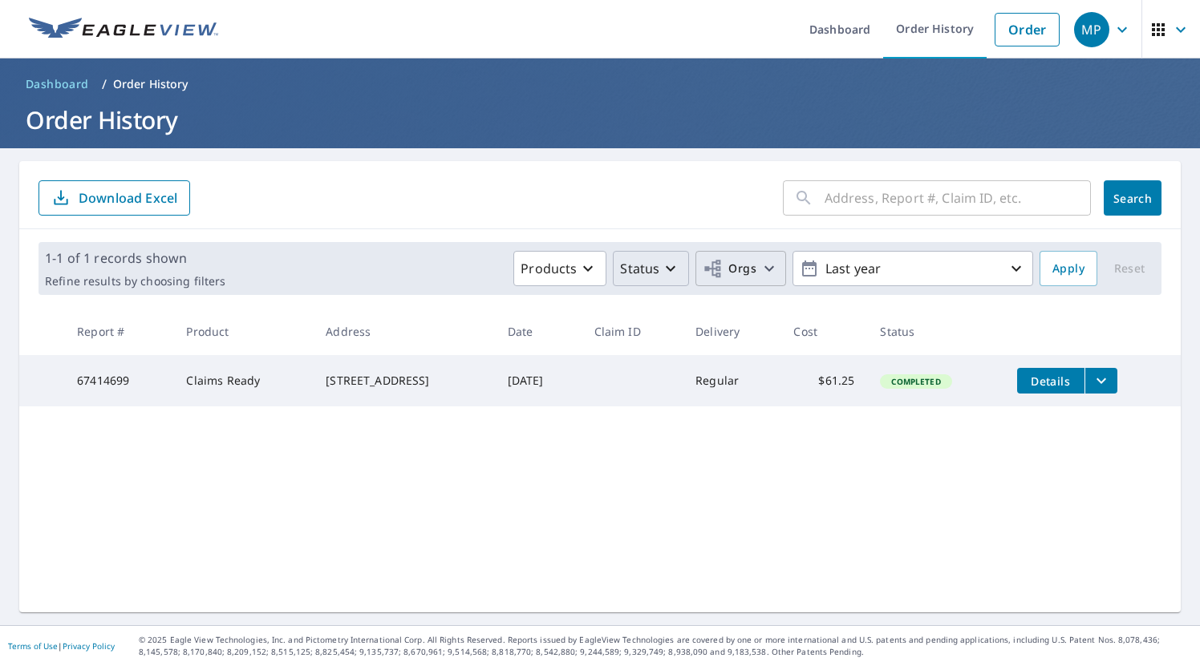
click at [1122, 30] on icon "button" at bounding box center [1122, 29] width 10 height 6
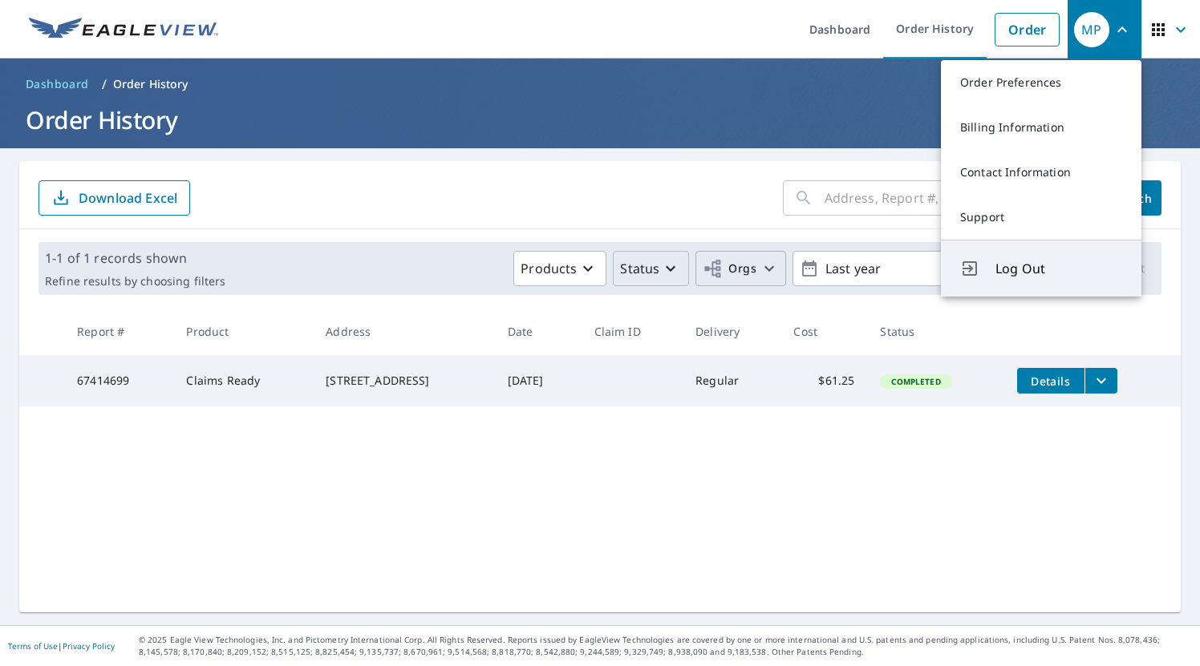
click at [1016, 266] on span "Log Out" at bounding box center [1058, 268] width 127 height 19
